Goal: Task Accomplishment & Management: Use online tool/utility

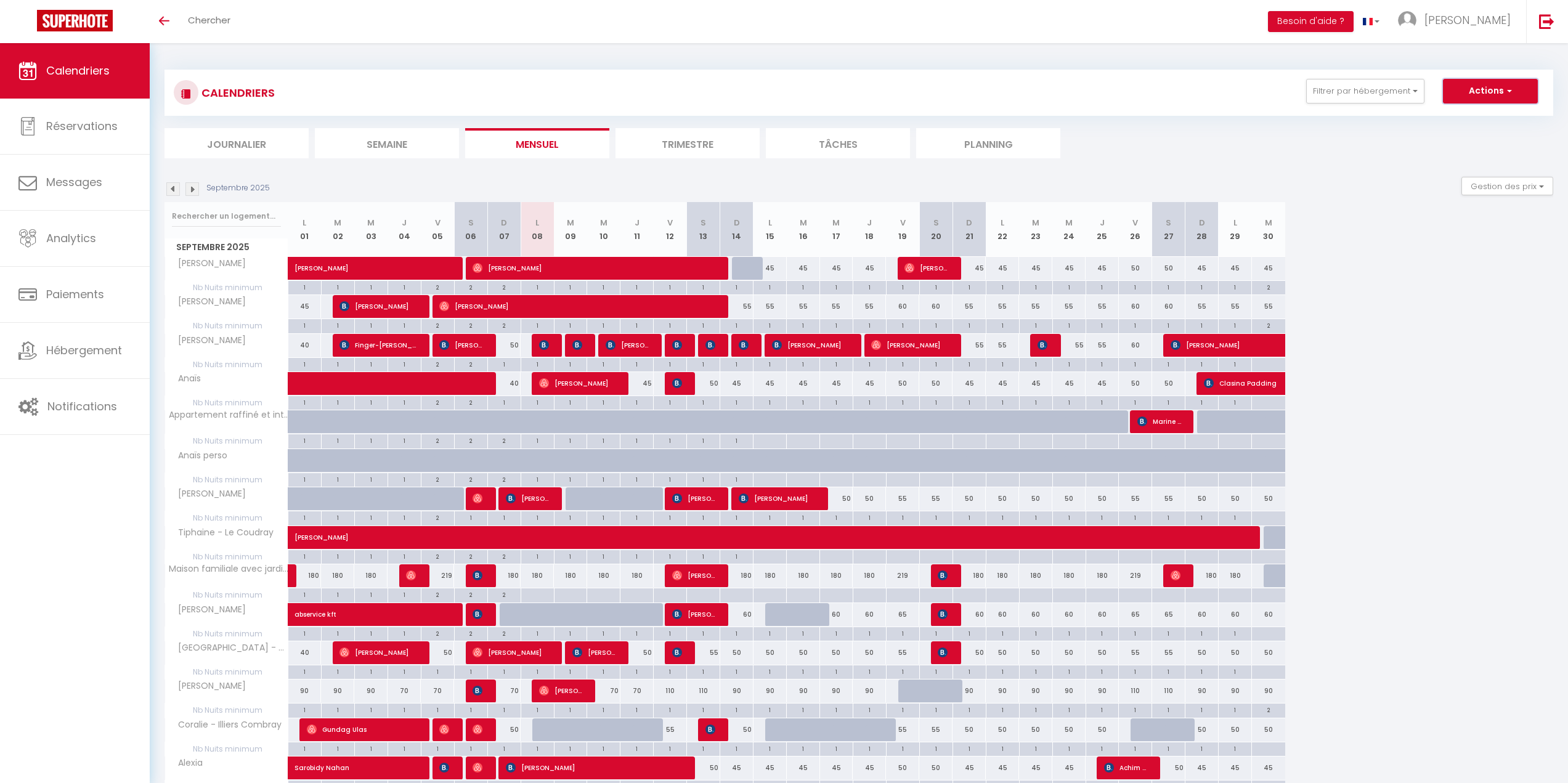
click at [1482, 87] on button "Actions" at bounding box center [1490, 91] width 95 height 25
click at [1004, 46] on div "CALENDRIERS Filtrer par hébergement Tous [PERSON_NAME] [PERSON_NAME] [MEDICAL_D…" at bounding box center [859, 575] width 1418 height 1063
click at [80, 291] on span "Paiements" at bounding box center [75, 294] width 58 height 16
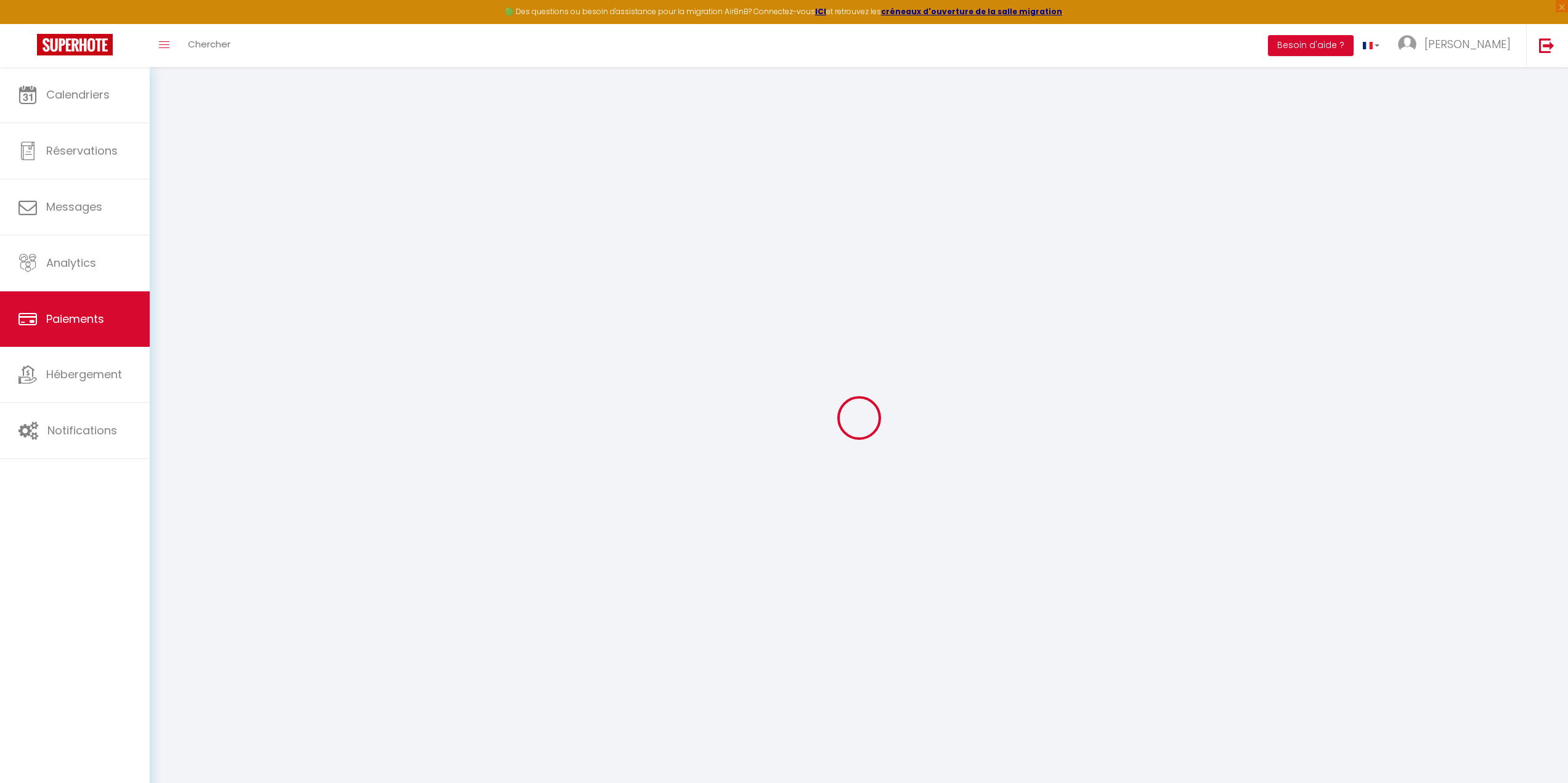
select select "2"
select select "0"
select select
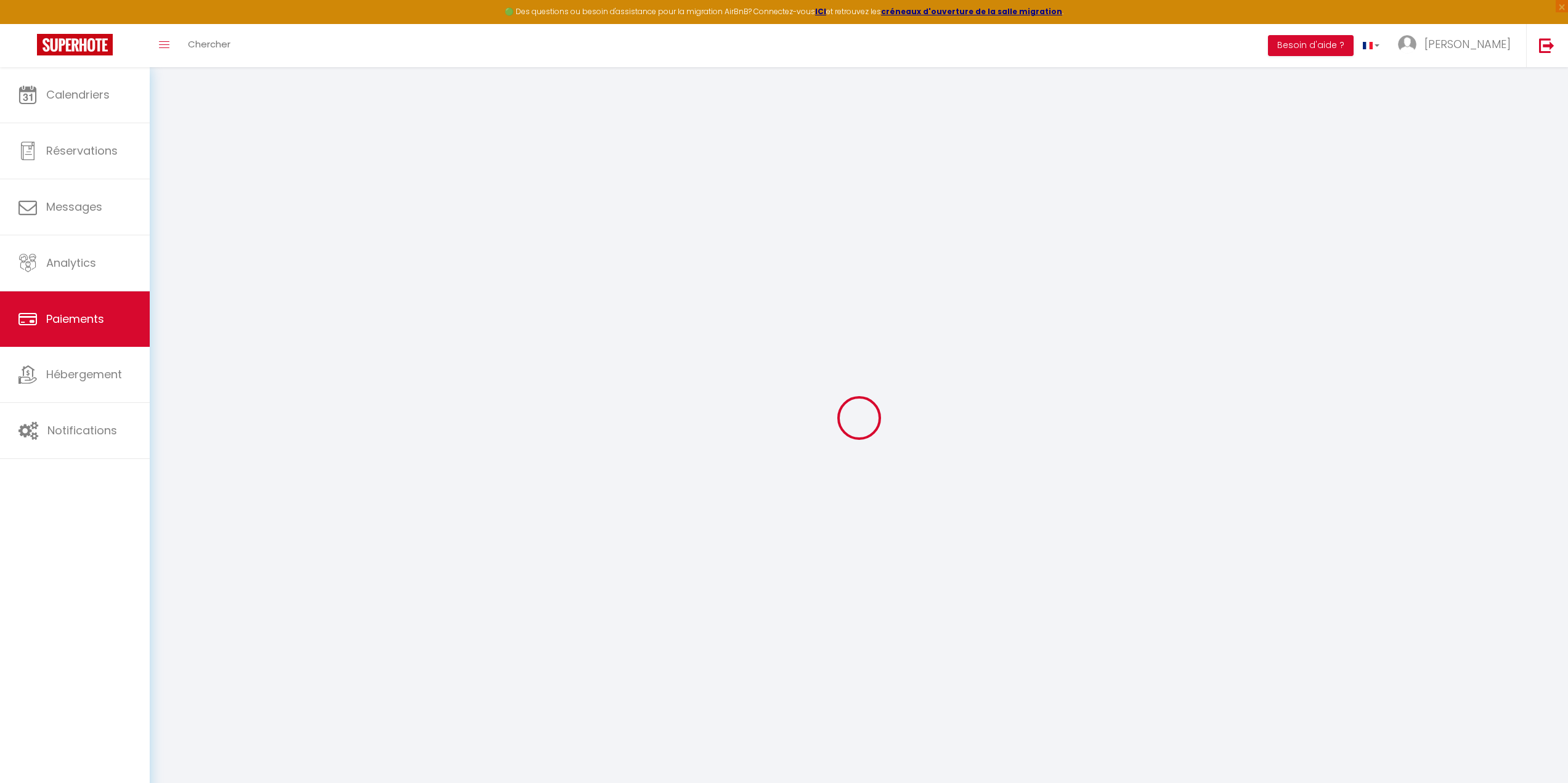
select select
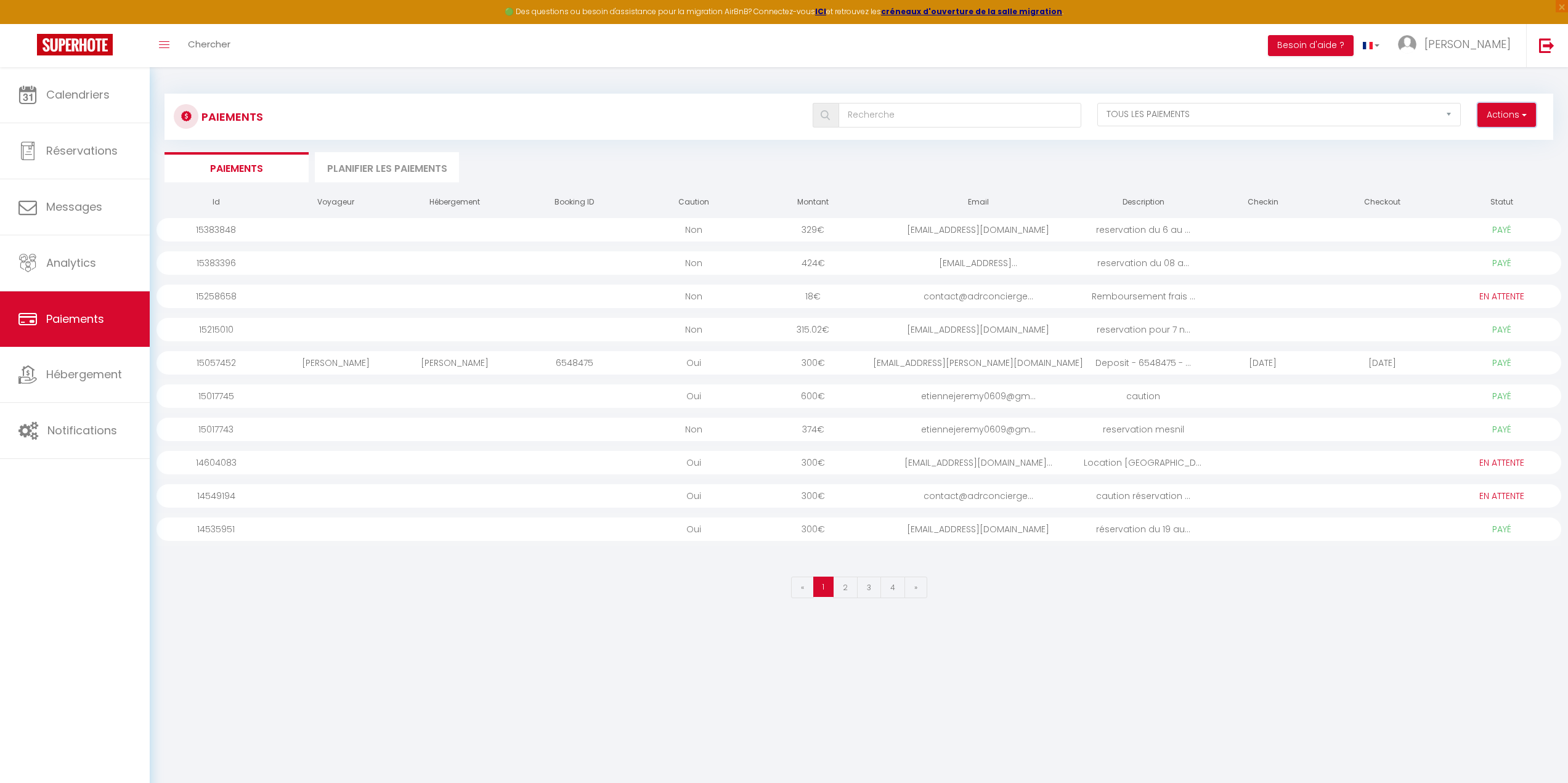
click at [1505, 116] on button "Actions" at bounding box center [1507, 115] width 59 height 25
click at [1478, 145] on link "Créer nouveau lien paiement" at bounding box center [1459, 141] width 151 height 16
select select
select select "other"
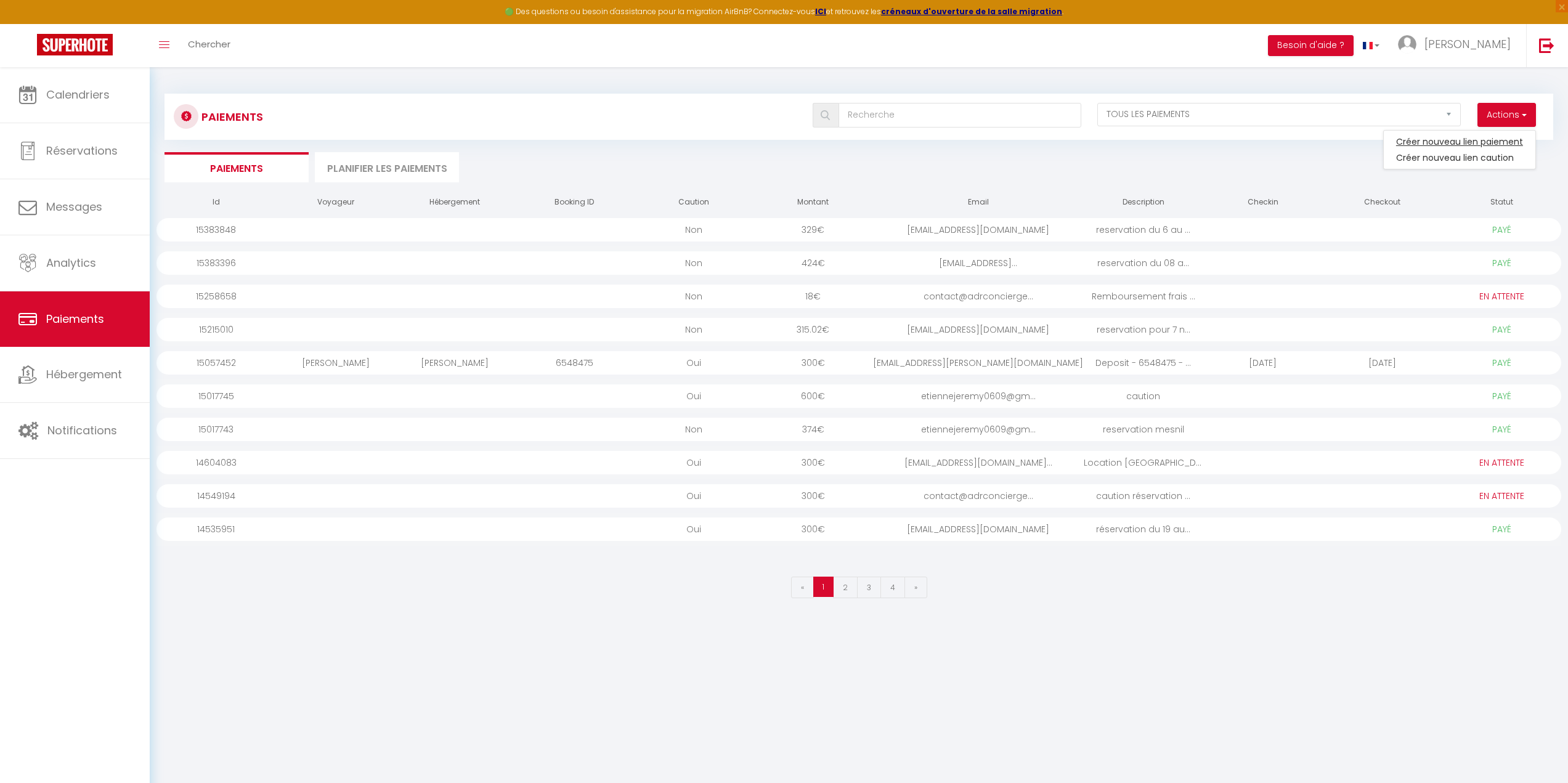
select select "13643"
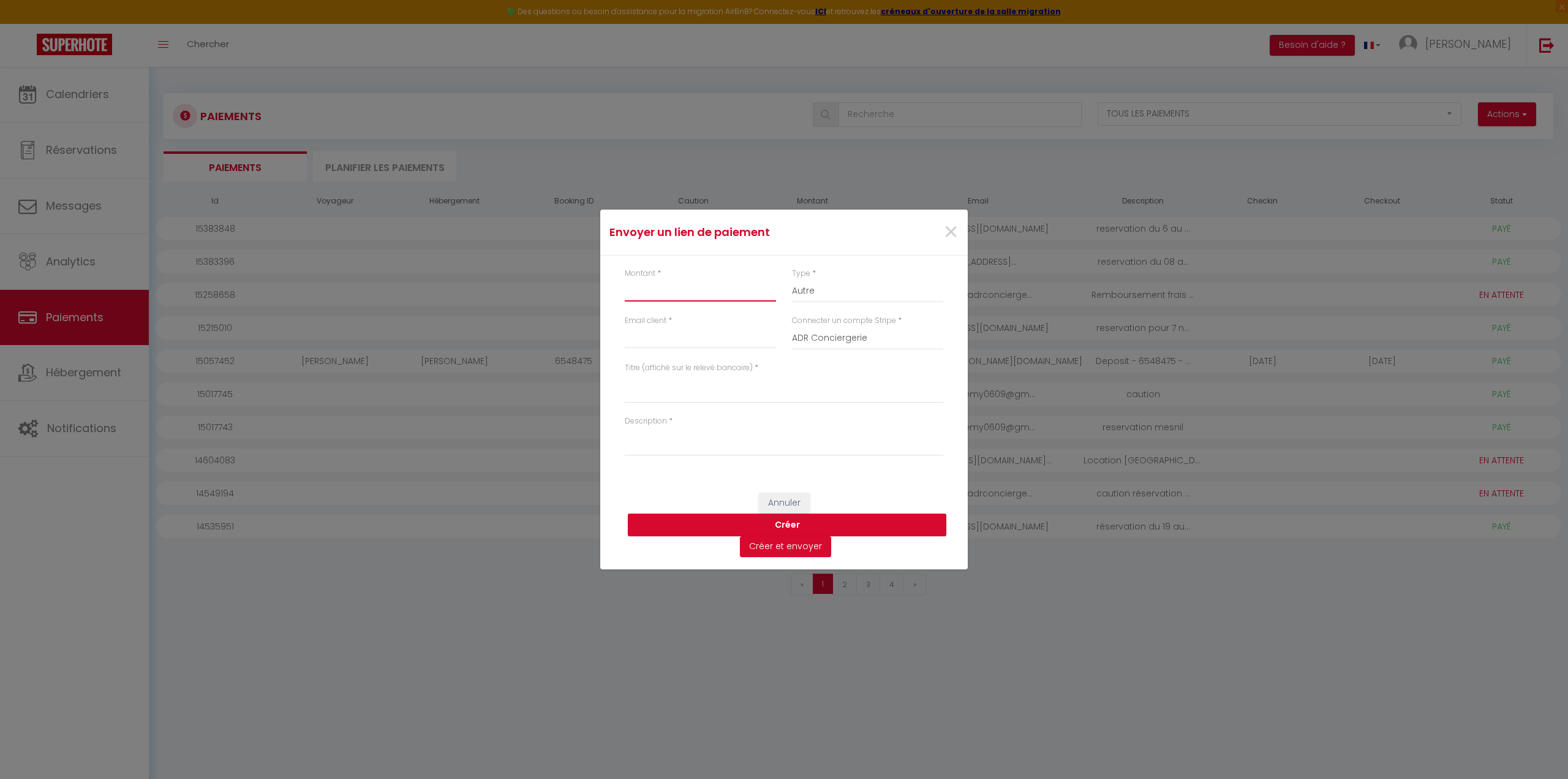
click at [668, 287] on input "Montant" at bounding box center [700, 291] width 151 height 22
type input "150"
click at [661, 334] on input "Email client" at bounding box center [700, 337] width 151 height 22
type input "[EMAIL_ADDRESS][DOMAIN_NAME]"
click at [644, 388] on textarea "Titre (affiché sur le relevé bancaire)" at bounding box center [784, 388] width 319 height 30
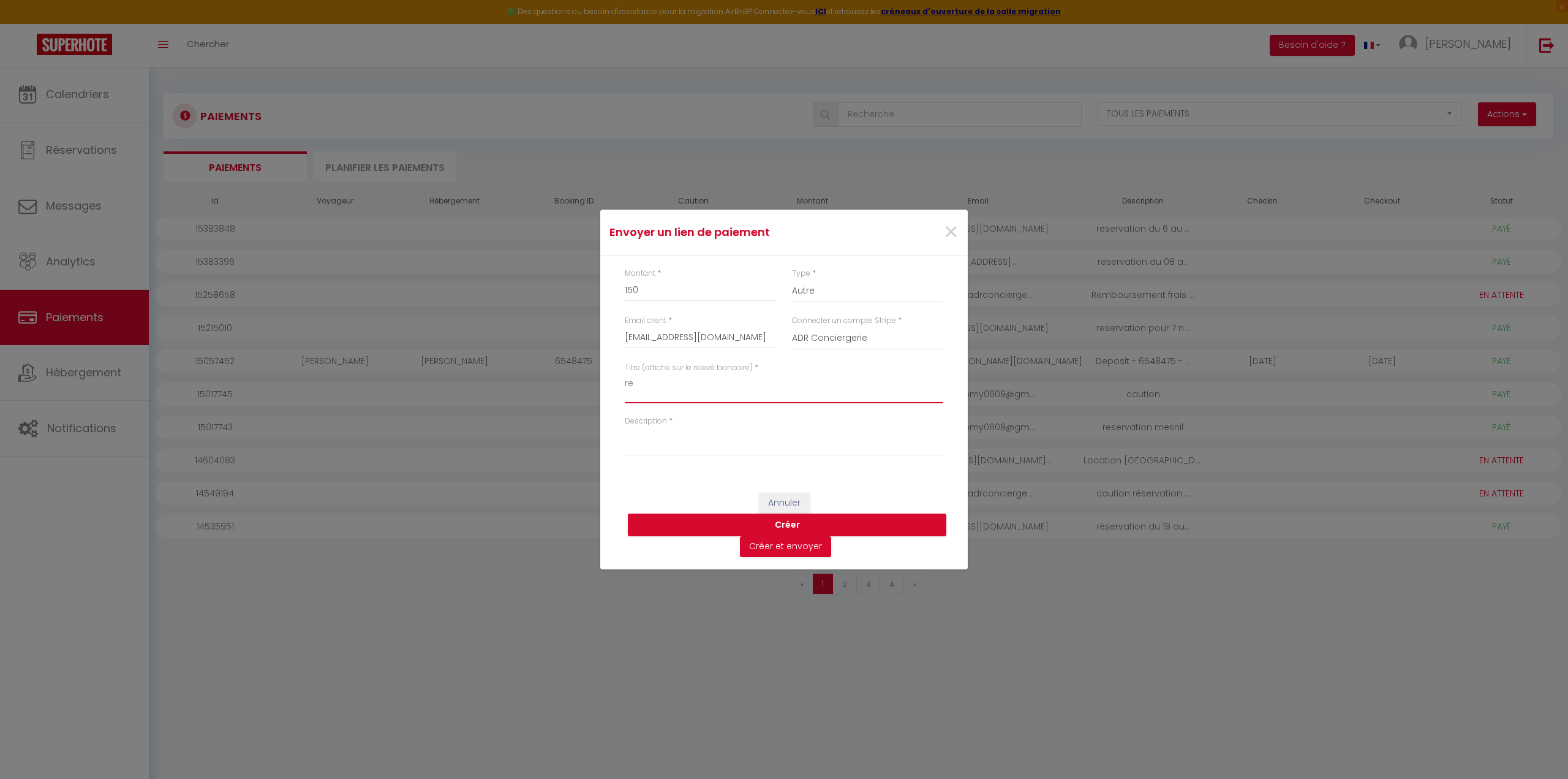
type textarea "r"
type textarea "prolongation resérvation pascal"
click at [683, 438] on textarea "Description" at bounding box center [784, 441] width 319 height 30
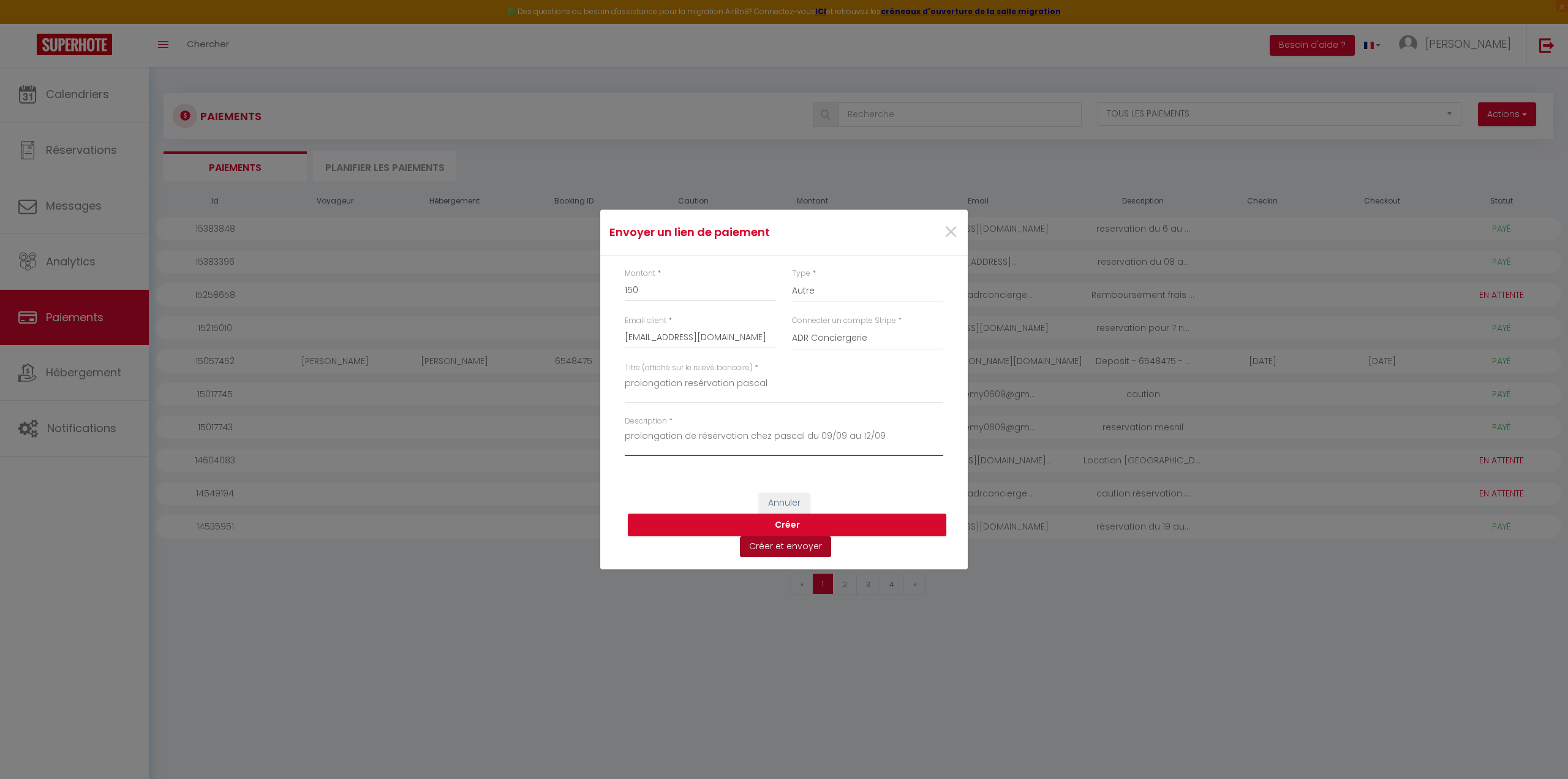
type textarea "prolongation de réservation chez pascal du 09/09 au 12/09"
click at [792, 550] on button "Créer et envoyer" at bounding box center [785, 546] width 91 height 21
